Goal: Complete application form

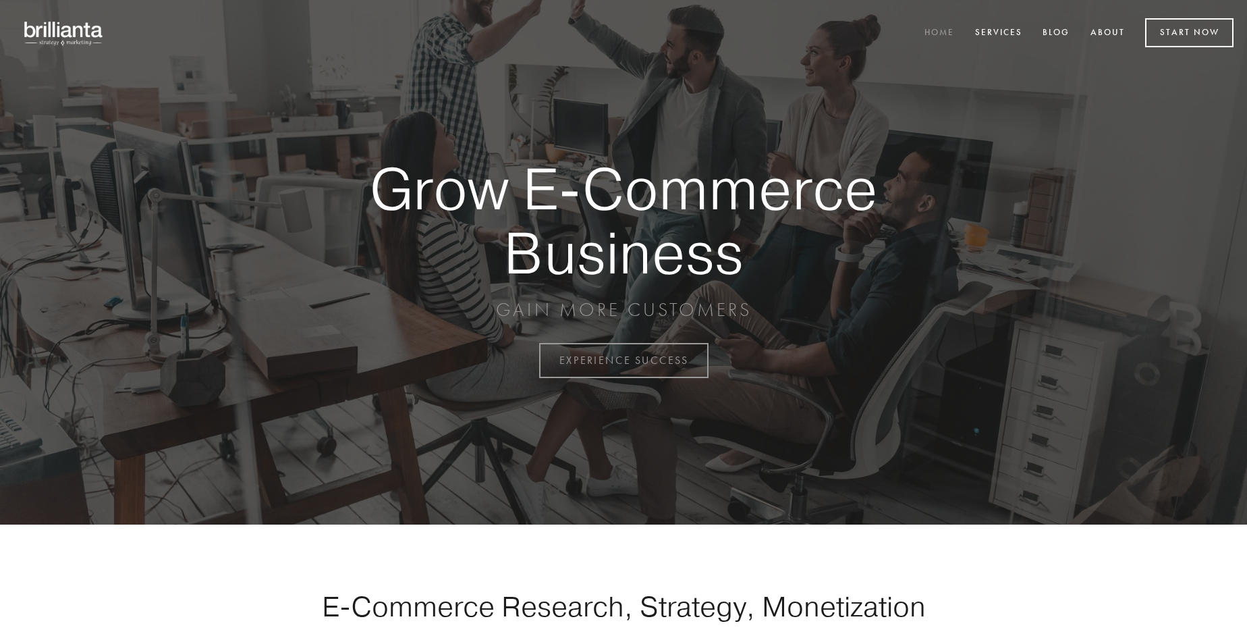
scroll to position [3538, 0]
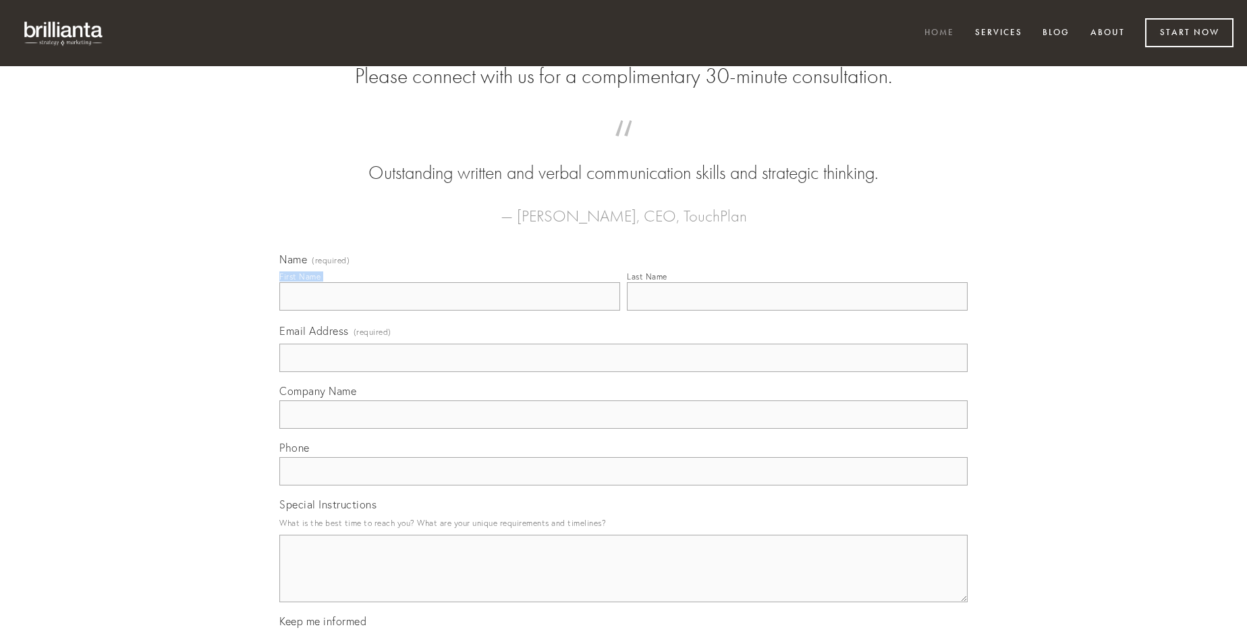
type input "[PERSON_NAME]"
click at [797, 311] on input "Last Name" at bounding box center [797, 296] width 341 height 28
type input "[PERSON_NAME]"
click at [624, 372] on input "Email Address (required)" at bounding box center [623, 358] width 689 height 28
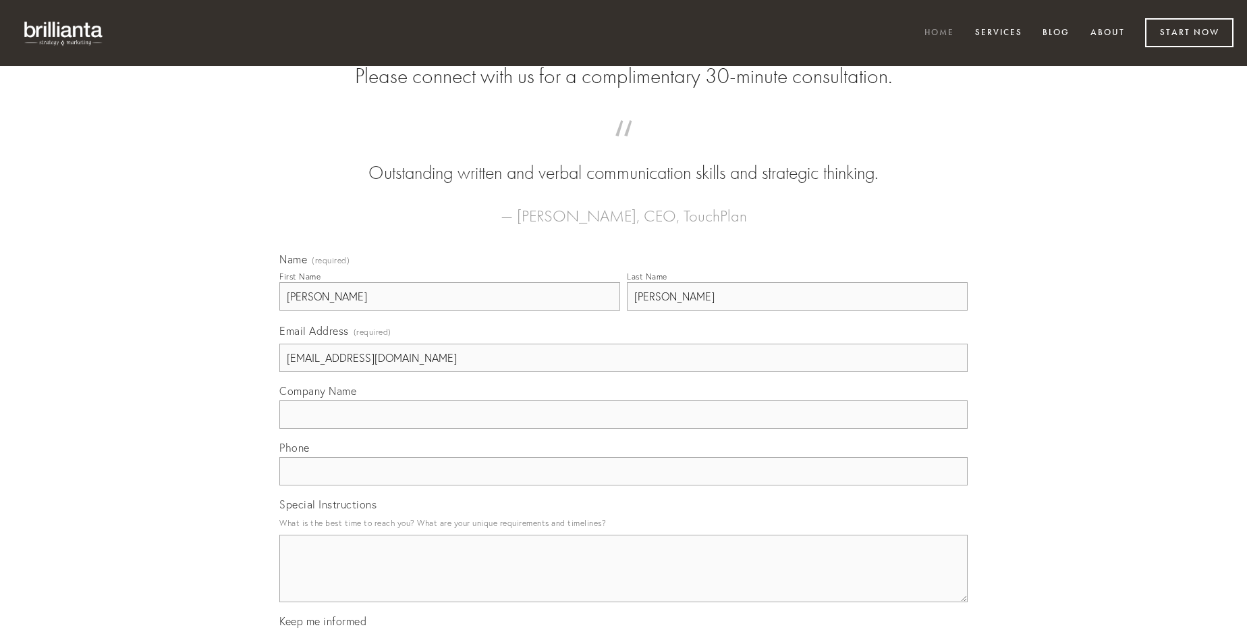
type input "[EMAIL_ADDRESS][DOMAIN_NAME]"
click at [624, 429] on input "Company Name" at bounding box center [623, 414] width 689 height 28
type input "blanditiis"
click at [624, 485] on input "text" at bounding box center [623, 471] width 689 height 28
click at [624, 581] on textarea "Special Instructions" at bounding box center [623, 569] width 689 height 68
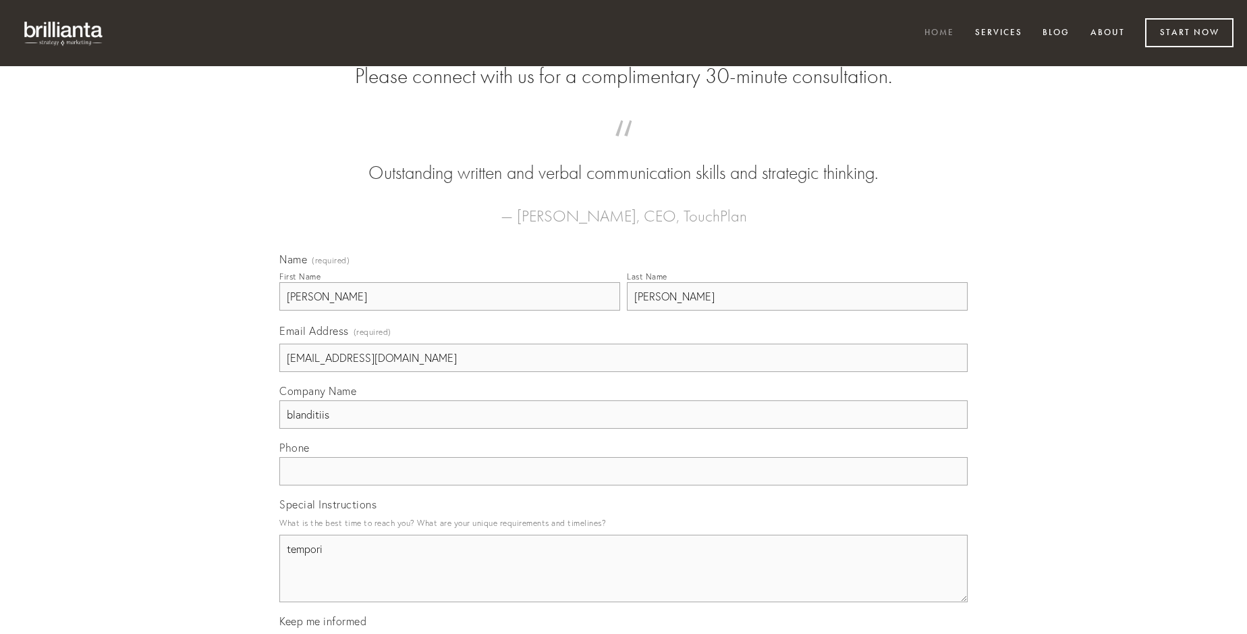
type textarea "temporib"
